Goal: Task Accomplishment & Management: Use online tool/utility

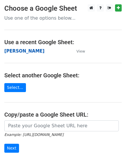
click at [21, 49] on strong "[PERSON_NAME]" at bounding box center [24, 51] width 40 height 5
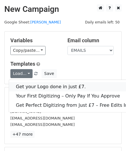
click at [34, 85] on link "Get your Logo done in just £7." at bounding box center [80, 86] width 142 height 9
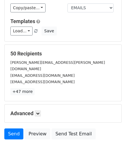
scroll to position [68, 0]
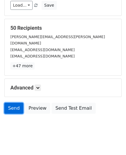
click at [15, 104] on link "Send" at bounding box center [13, 108] width 19 height 11
